Goal: Find specific page/section: Find specific page/section

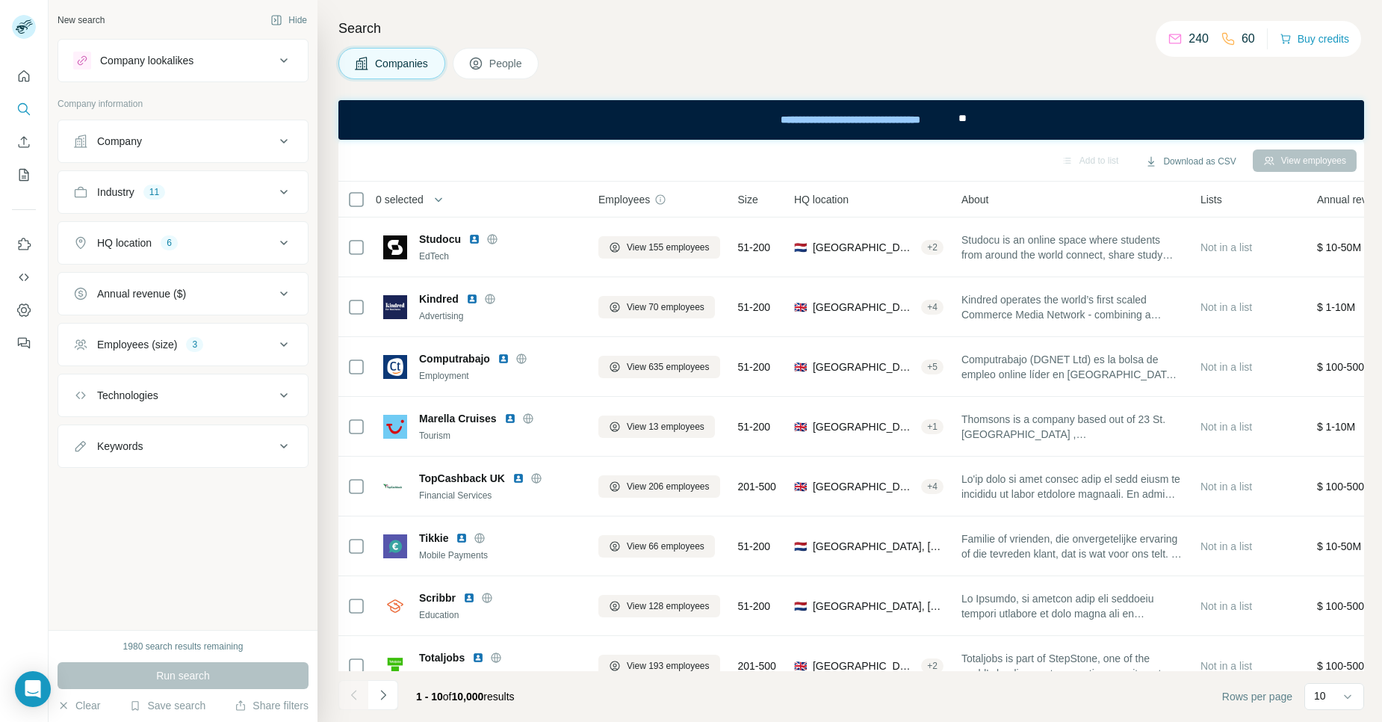
click at [485, 65] on button "People" at bounding box center [496, 63] width 87 height 31
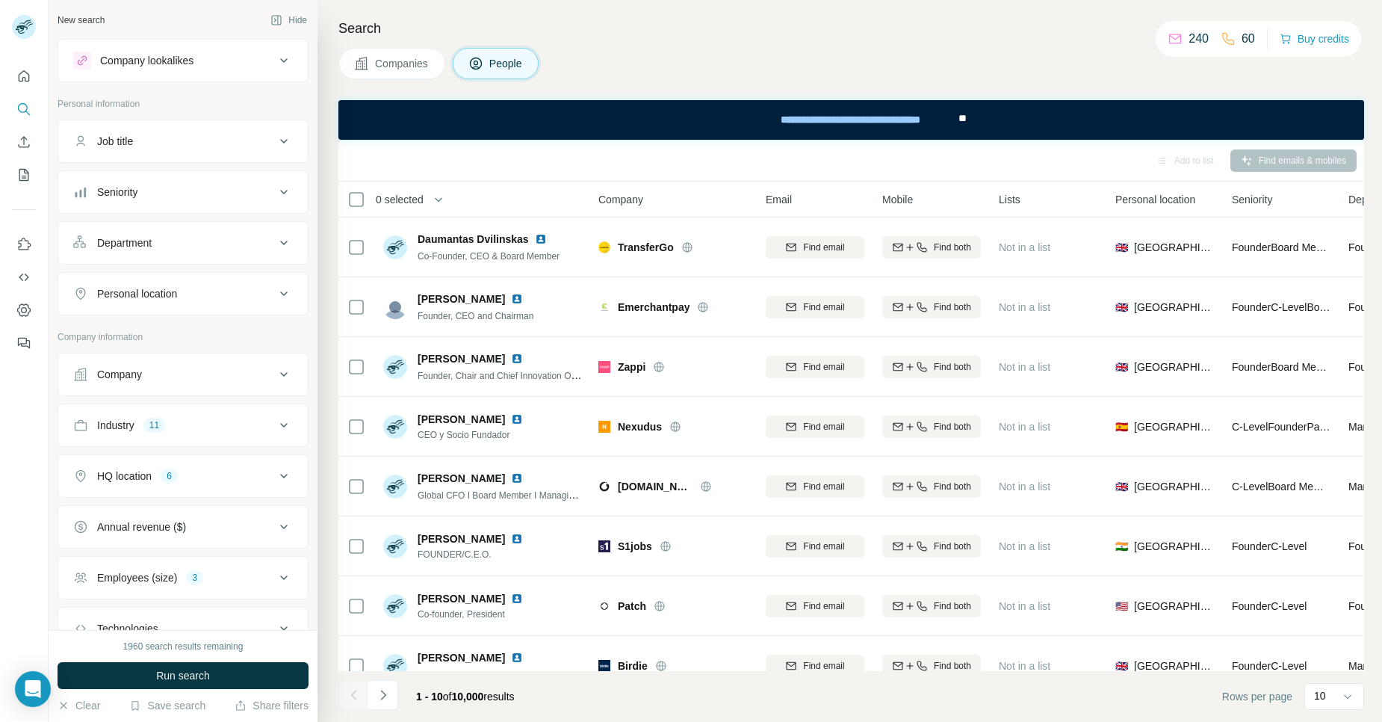
click at [391, 61] on span "Companies" at bounding box center [402, 63] width 55 height 15
